Goal: Task Accomplishment & Management: Use online tool/utility

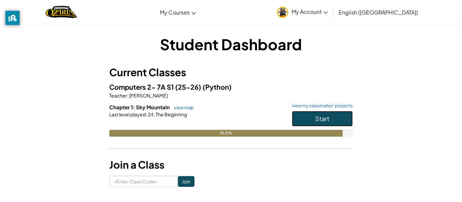
click at [333, 120] on button "Start" at bounding box center [322, 119] width 61 height 16
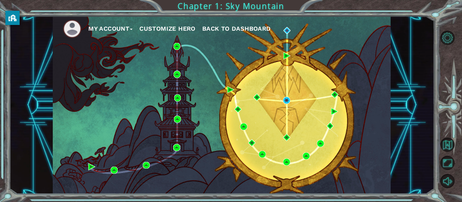
click at [333, 120] on div "My Account Customize Hero Back to Dashboard" at bounding box center [222, 105] width 338 height 178
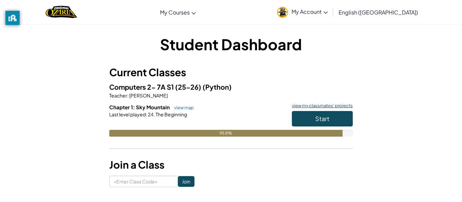
click at [293, 107] on link "view my classmates' projects" at bounding box center [320, 106] width 64 height 4
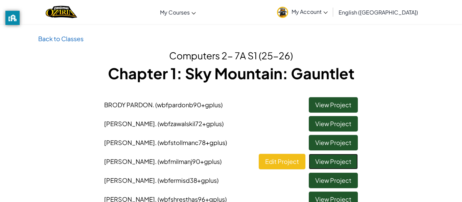
click at [330, 162] on link "View Project" at bounding box center [333, 162] width 49 height 16
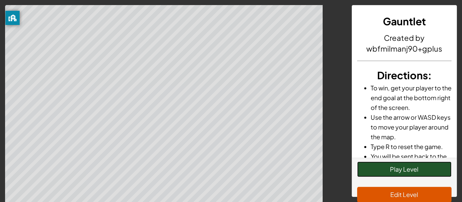
click at [376, 169] on button "Play Level" at bounding box center [404, 170] width 95 height 16
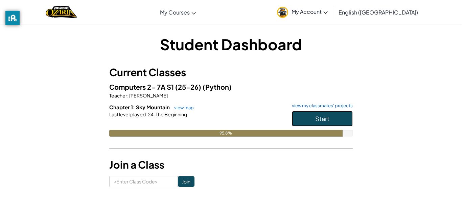
click at [301, 119] on button "Start" at bounding box center [322, 119] width 61 height 16
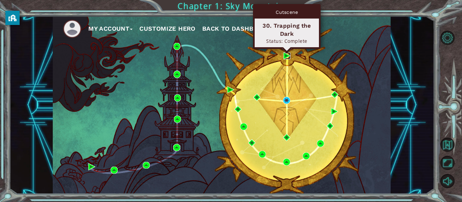
click at [286, 57] on img at bounding box center [286, 55] width 7 height 7
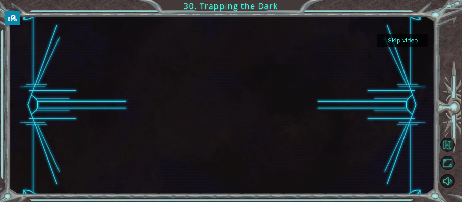
click at [396, 43] on button "Skip video" at bounding box center [402, 40] width 51 height 13
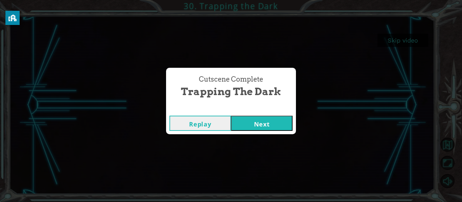
click at [268, 123] on button "Next" at bounding box center [262, 123] width 62 height 15
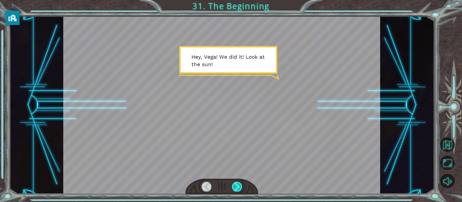
click at [239, 185] on div at bounding box center [237, 186] width 10 height 9
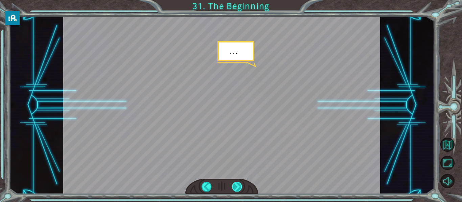
click at [239, 185] on div at bounding box center [237, 186] width 10 height 9
click at [239, 184] on div at bounding box center [237, 186] width 10 height 9
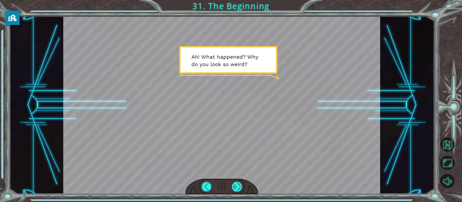
click at [240, 186] on div at bounding box center [237, 186] width 10 height 9
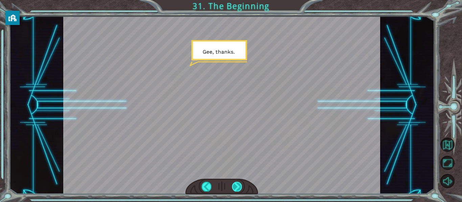
click at [239, 186] on div at bounding box center [237, 186] width 10 height 9
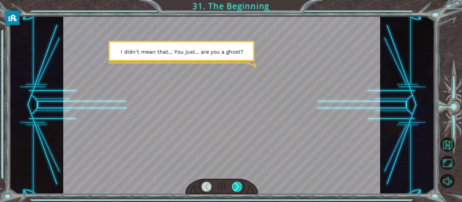
click at [239, 187] on div at bounding box center [237, 186] width 10 height 9
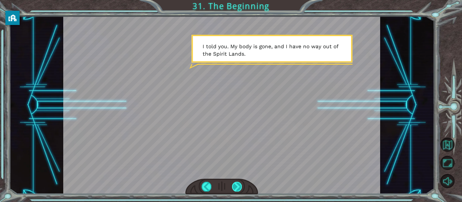
click at [239, 187] on div at bounding box center [237, 186] width 10 height 9
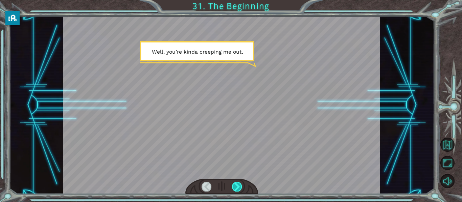
click at [239, 187] on div at bounding box center [237, 186] width 10 height 9
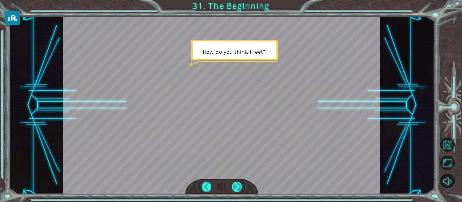
click at [239, 187] on div at bounding box center [237, 186] width 10 height 9
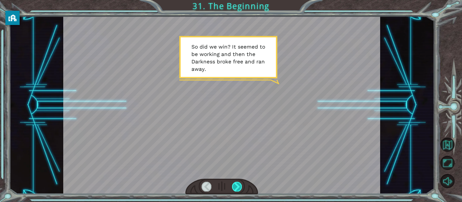
click at [239, 186] on div at bounding box center [237, 186] width 10 height 9
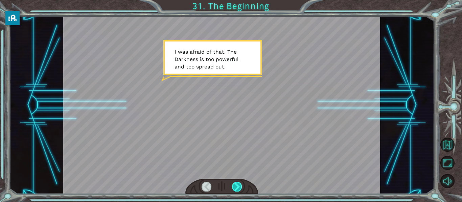
click at [239, 186] on div at bounding box center [237, 186] width 10 height 9
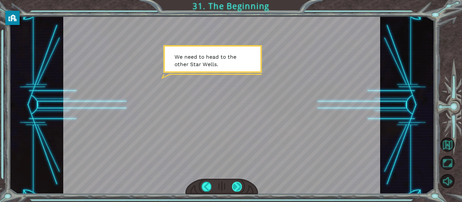
click at [239, 186] on div at bounding box center [237, 186] width 10 height 9
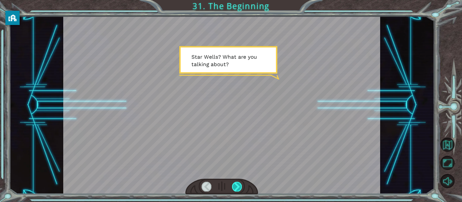
click at [240, 187] on div at bounding box center [237, 186] width 10 height 9
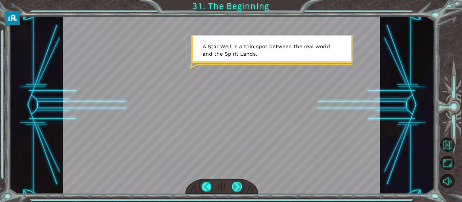
click at [240, 189] on div at bounding box center [237, 186] width 10 height 9
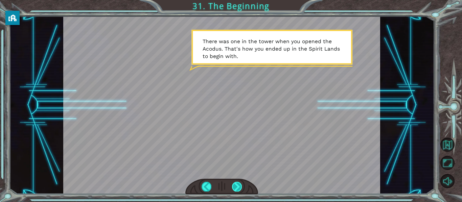
click at [236, 186] on div at bounding box center [237, 186] width 10 height 9
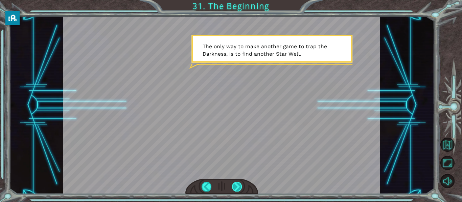
click at [239, 185] on div at bounding box center [237, 186] width 10 height 9
click at [239, 188] on div at bounding box center [237, 186] width 10 height 9
click at [238, 190] on div at bounding box center [237, 186] width 10 height 9
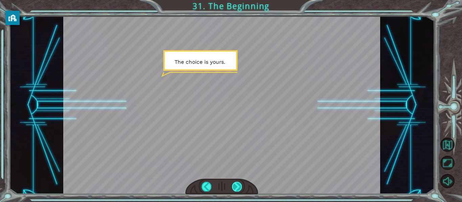
click at [240, 188] on div at bounding box center [237, 186] width 10 height 9
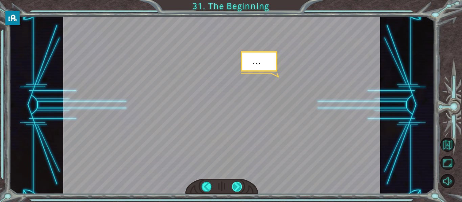
click at [240, 188] on div at bounding box center [237, 186] width 10 height 9
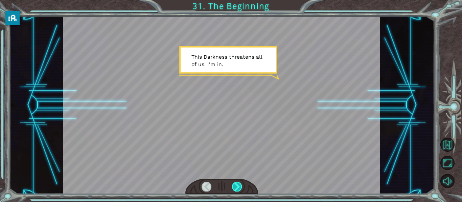
click at [240, 188] on div at bounding box center [237, 186] width 10 height 9
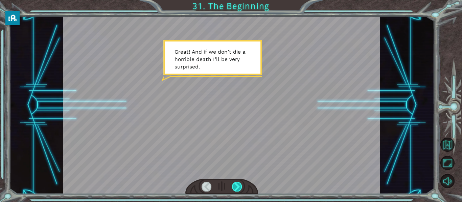
click at [240, 188] on div at bounding box center [237, 186] width 10 height 9
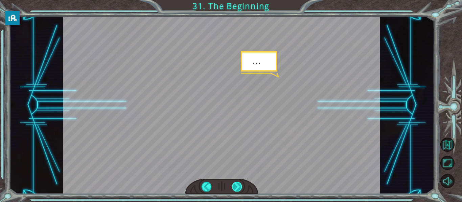
click at [240, 188] on div at bounding box center [237, 186] width 10 height 9
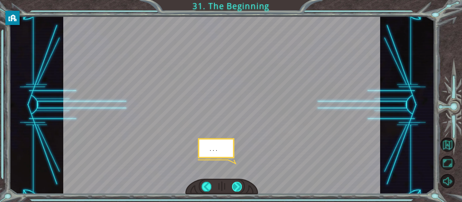
click at [240, 188] on div at bounding box center [237, 186] width 10 height 9
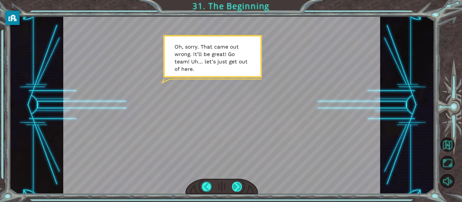
click at [234, 187] on div at bounding box center [237, 186] width 10 height 9
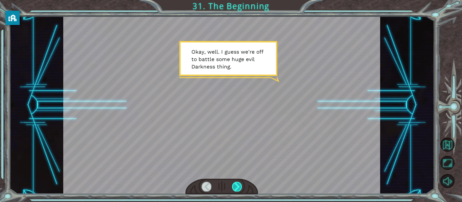
click at [236, 187] on div at bounding box center [237, 186] width 10 height 9
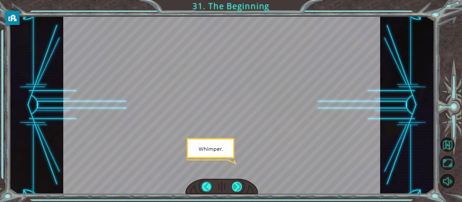
click at [235, 187] on div at bounding box center [237, 186] width 10 height 9
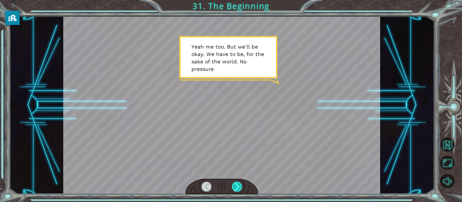
click at [235, 187] on div at bounding box center [237, 186] width 10 height 9
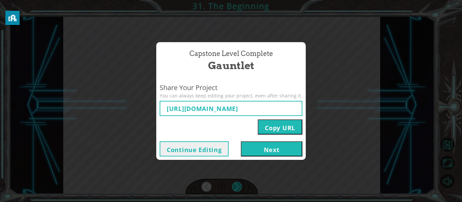
type input "[URL][DOMAIN_NAME]"
click at [260, 152] on button "Next" at bounding box center [272, 149] width 62 height 15
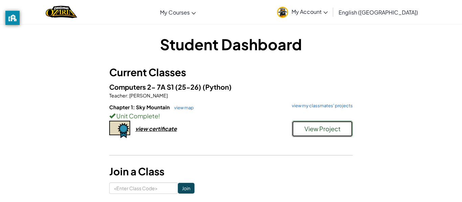
click at [308, 129] on span "View Project" at bounding box center [322, 129] width 36 height 8
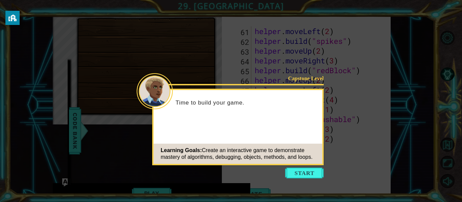
scroll to position [617, 0]
click at [296, 170] on button "Start" at bounding box center [304, 173] width 39 height 11
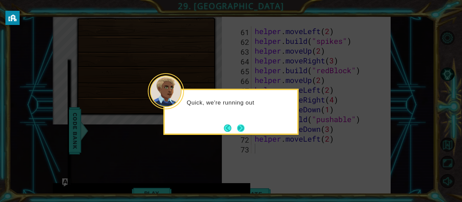
click at [243, 129] on button "Next" at bounding box center [240, 128] width 7 height 7
click at [239, 130] on button "Next" at bounding box center [240, 128] width 7 height 7
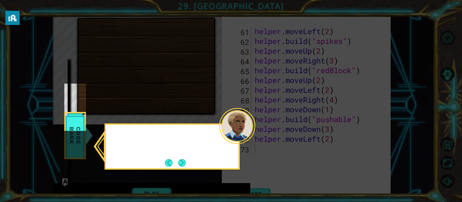
scroll to position [28, 0]
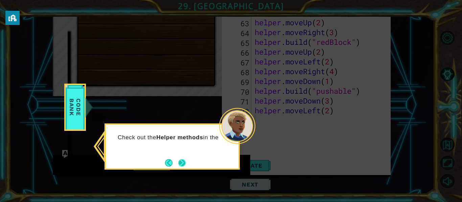
click at [180, 164] on button "Next" at bounding box center [181, 163] width 7 height 7
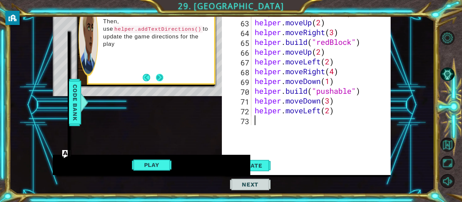
click at [158, 78] on button "Next" at bounding box center [159, 77] width 7 height 7
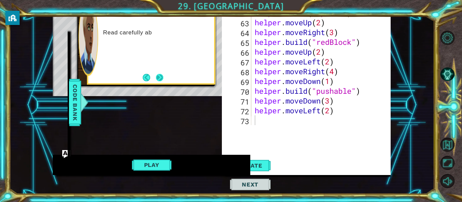
click at [158, 79] on button "Next" at bounding box center [159, 77] width 7 height 7
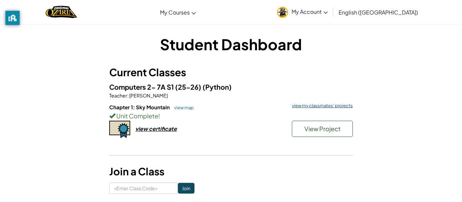
click at [305, 107] on link "view my classmates' projects" at bounding box center [320, 106] width 64 height 4
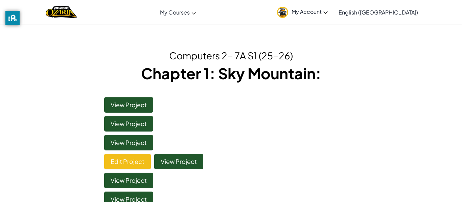
click at [305, 107] on li "View Project" at bounding box center [231, 103] width 264 height 19
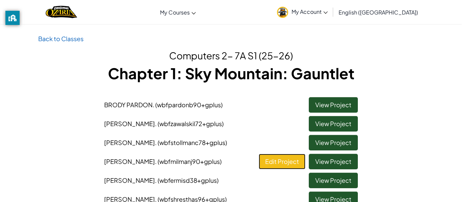
click at [276, 162] on link "Edit Project" at bounding box center [282, 162] width 47 height 16
click at [324, 164] on link "View Project" at bounding box center [333, 162] width 49 height 16
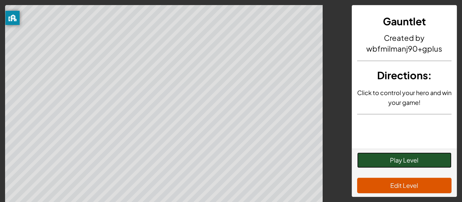
click at [415, 162] on button "Play Level" at bounding box center [404, 161] width 95 height 16
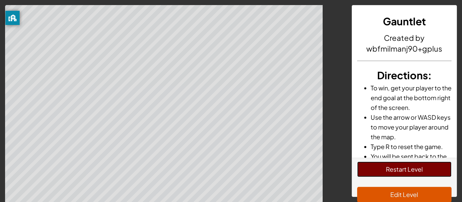
click at [382, 172] on button "Restart Level" at bounding box center [404, 170] width 95 height 16
click at [367, 174] on button "Restart Level" at bounding box center [404, 170] width 95 height 16
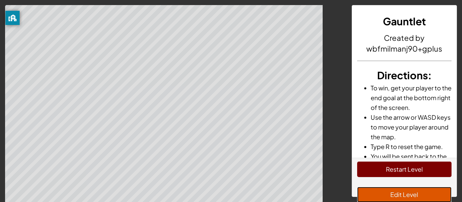
click at [394, 193] on button "Edit Level" at bounding box center [404, 195] width 95 height 16
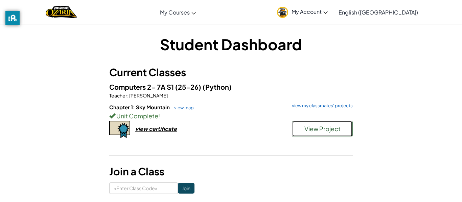
click at [333, 130] on span "View Project" at bounding box center [322, 129] width 36 height 8
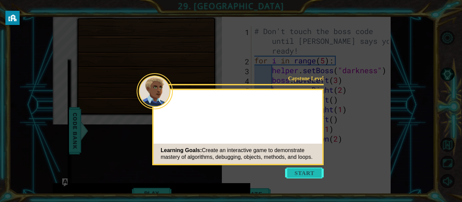
click at [306, 171] on button "Start" at bounding box center [304, 173] width 39 height 11
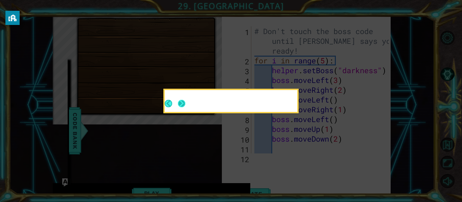
click at [180, 104] on button "Next" at bounding box center [181, 103] width 7 height 7
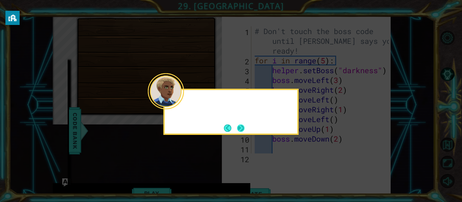
click at [238, 127] on button "Next" at bounding box center [241, 128] width 8 height 8
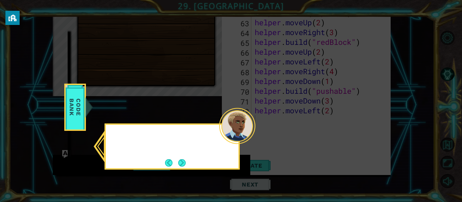
scroll to position [617, 0]
click at [182, 164] on button "Next" at bounding box center [181, 163] width 7 height 7
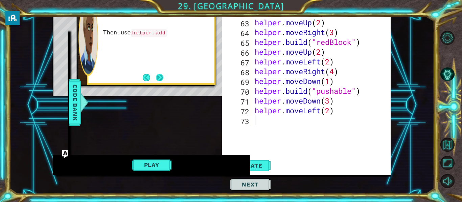
click at [158, 75] on button "Next" at bounding box center [159, 77] width 7 height 7
click at [160, 78] on button "Next" at bounding box center [159, 77] width 7 height 7
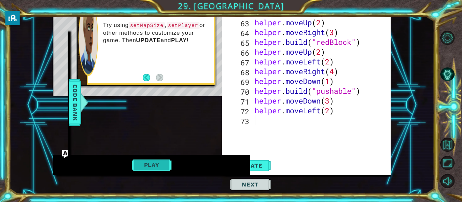
click at [134, 168] on button "Play" at bounding box center [152, 165] width 40 height 13
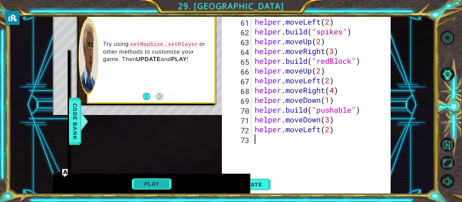
click at [154, 186] on button "Play" at bounding box center [152, 184] width 40 height 13
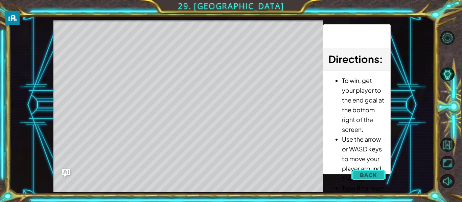
click at [371, 175] on span "Back" at bounding box center [368, 175] width 17 height 7
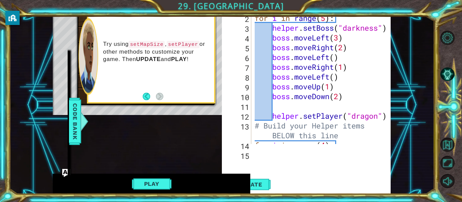
scroll to position [0, 0]
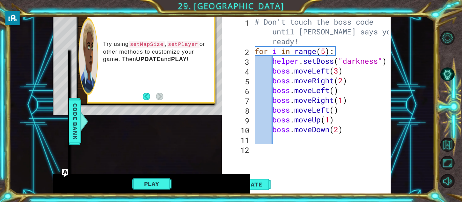
click at [331, 121] on div "# Don't touch the boss code until [PERSON_NAME] says you're ready! for i in ran…" at bounding box center [322, 100] width 139 height 167
type textarea "boss.moveUp(2)"
click at [318, 139] on div "# Don't touch the boss code until [PERSON_NAME] says you're ready! for i in ran…" at bounding box center [322, 100] width 139 height 167
type textarea "boss.moveUp(4)"
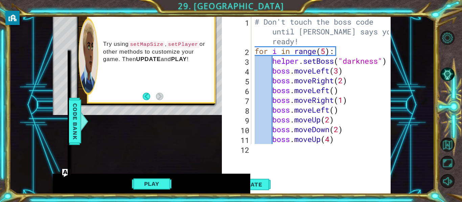
scroll to position [0, 0]
click at [335, 139] on div "# Don't touch the boss code until [PERSON_NAME] says you're ready! for i in ran…" at bounding box center [322, 100] width 139 height 167
type textarea "boss.moveUp(4)"
click at [333, 141] on div "# Don't touch the boss code until [PERSON_NAME] says you're ready! for i in ran…" at bounding box center [322, 100] width 139 height 167
type textarea "boss.moveUp(4)"
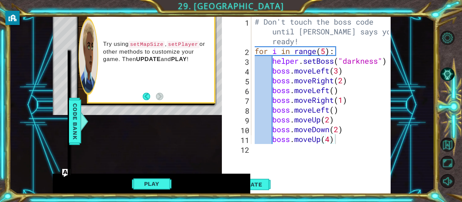
click at [268, 148] on div "boss.moveUp(4) 1 2 3 4 5 6 7 8 9 10 11 12 # Don't touch the boss code until [PE…" at bounding box center [306, 104] width 169 height 188
click at [259, 184] on span "Update" at bounding box center [250, 184] width 38 height 7
click at [162, 183] on button "Play" at bounding box center [152, 184] width 40 height 13
click at [161, 183] on button "Play" at bounding box center [152, 184] width 40 height 13
